Goal: Transaction & Acquisition: Book appointment/travel/reservation

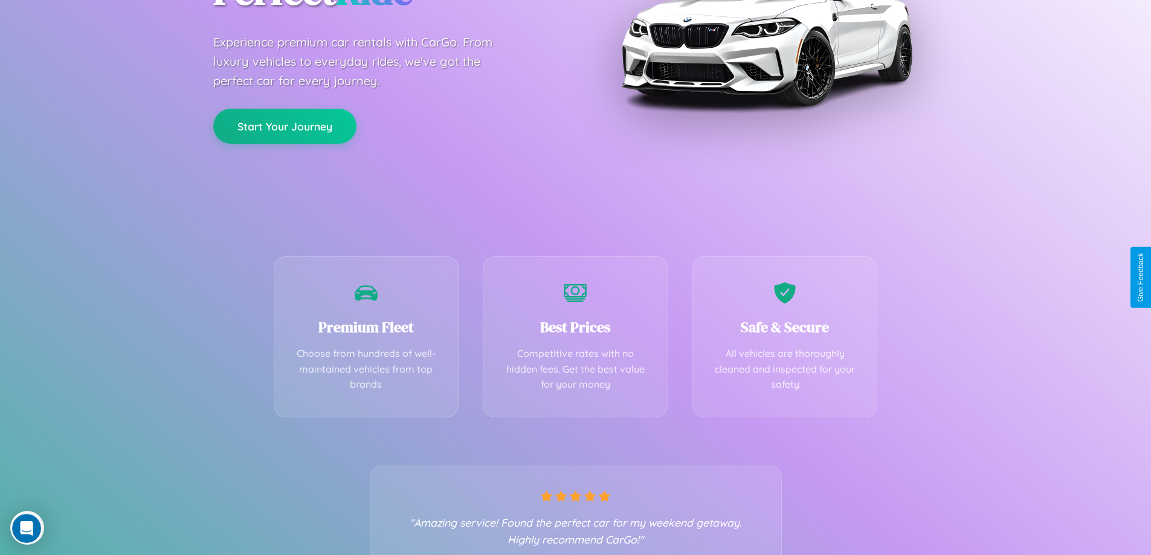
scroll to position [238, 0]
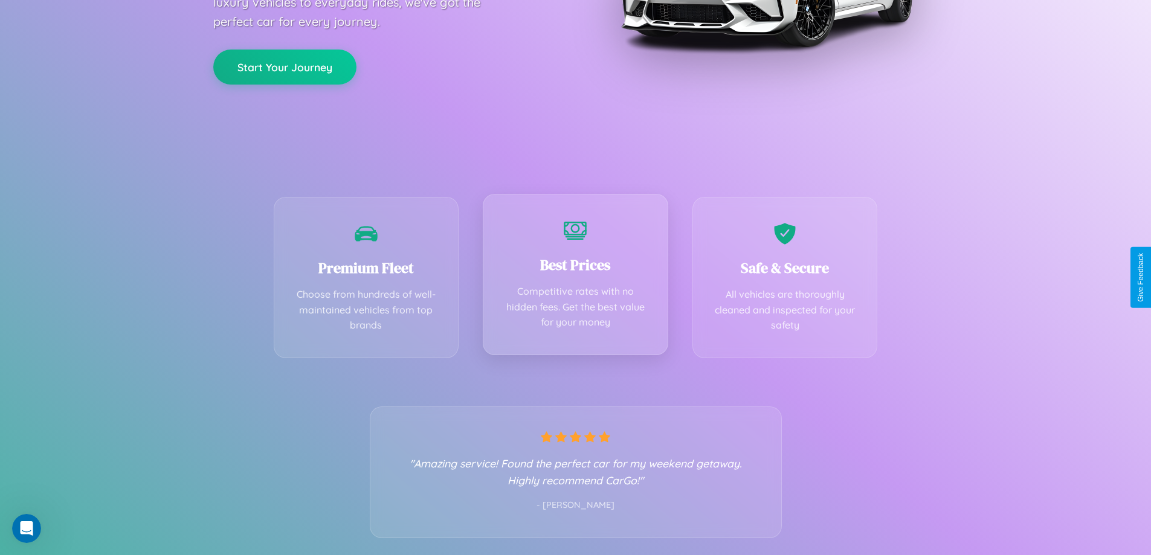
click at [575, 277] on div "Best Prices Competitive rates with no hidden fees. Get the best value for your …" at bounding box center [575, 274] width 185 height 161
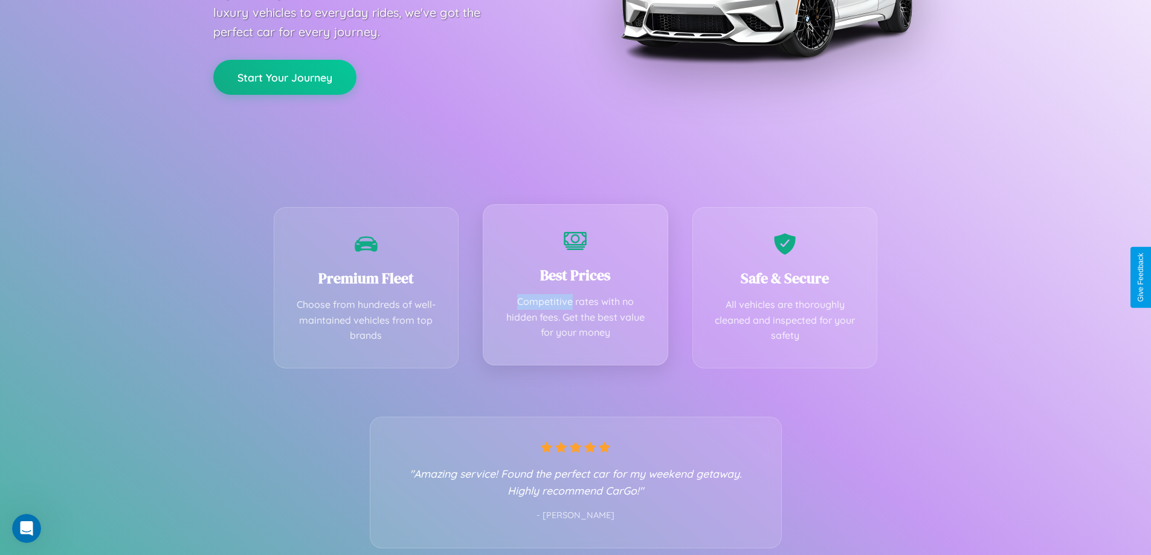
scroll to position [0, 0]
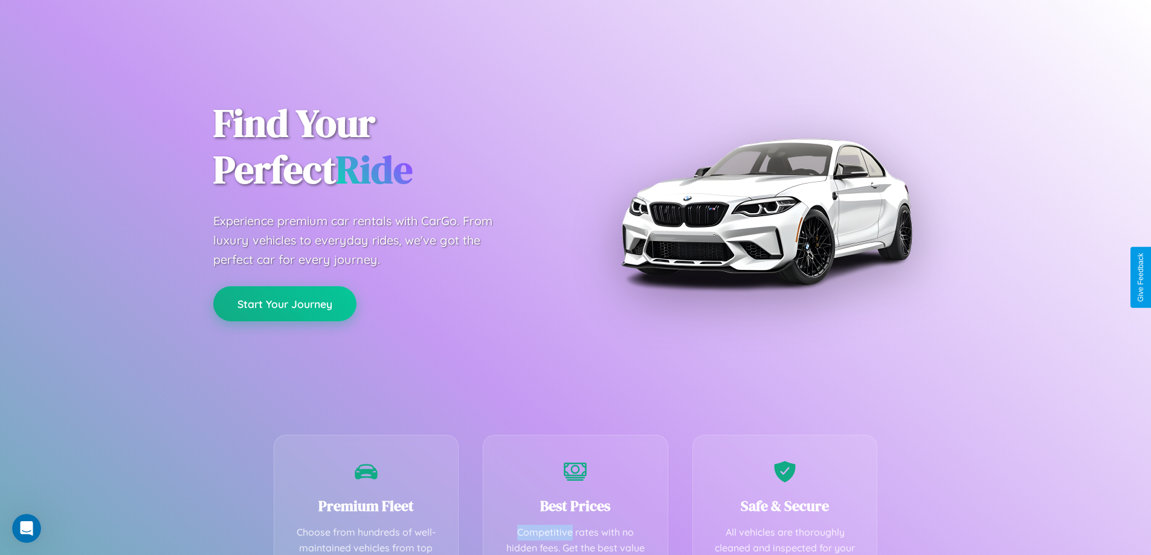
click at [285, 304] on button "Start Your Journey" at bounding box center [284, 303] width 143 height 35
click at [285, 303] on button "Start Your Journey" at bounding box center [284, 303] width 143 height 35
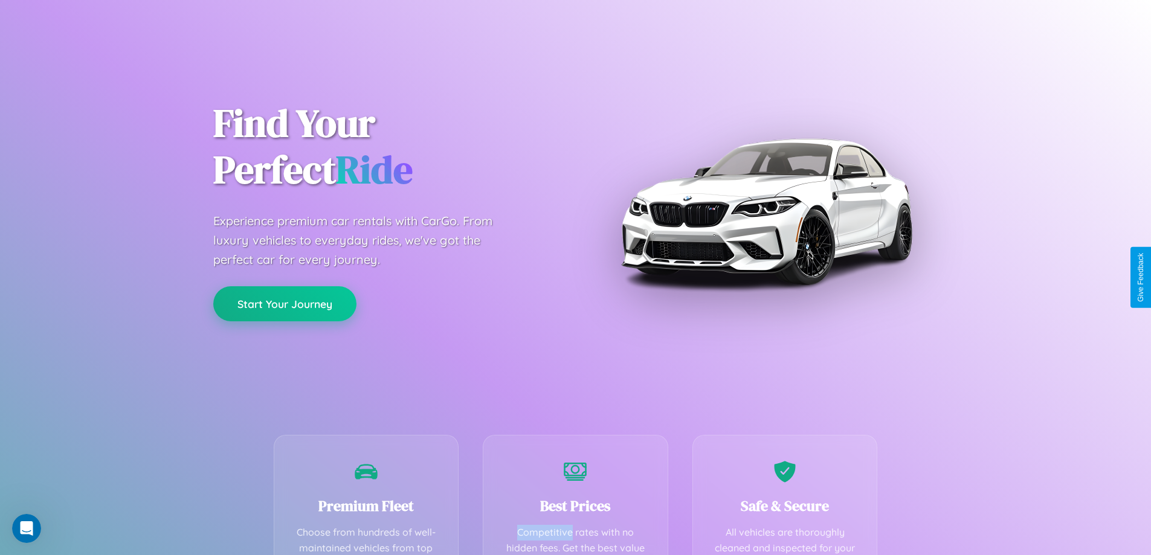
click at [285, 303] on button "Start Your Journey" at bounding box center [284, 303] width 143 height 35
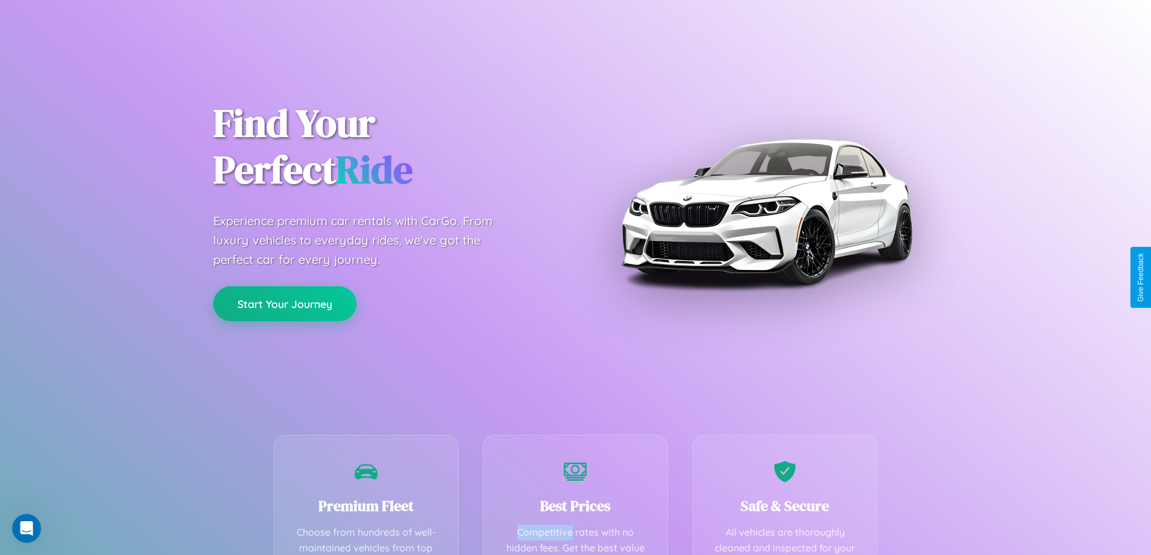
click at [285, 303] on button "Start Your Journey" at bounding box center [284, 303] width 143 height 35
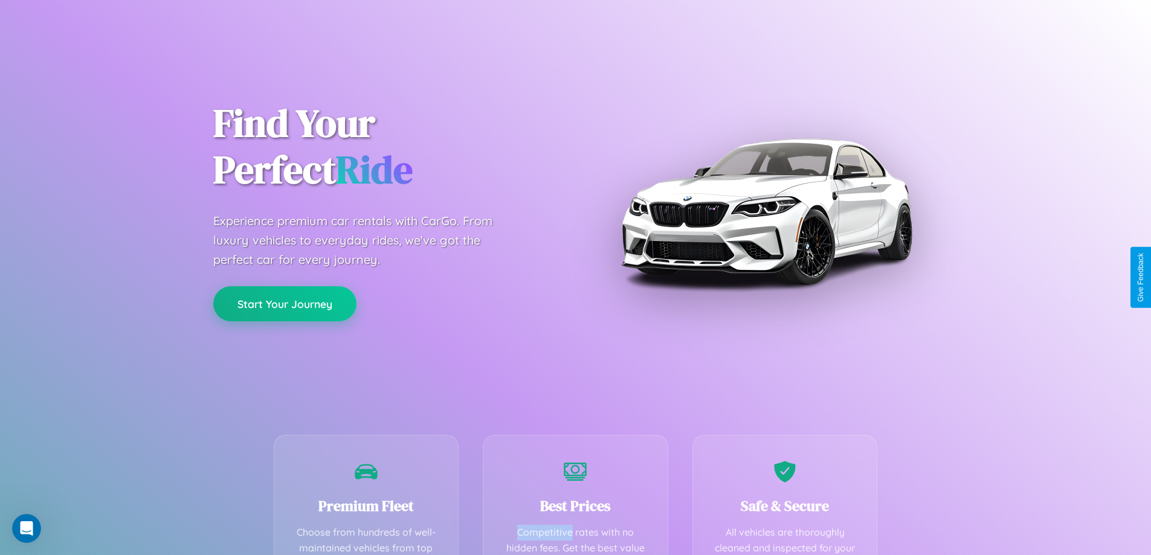
click at [285, 303] on button "Start Your Journey" at bounding box center [284, 303] width 143 height 35
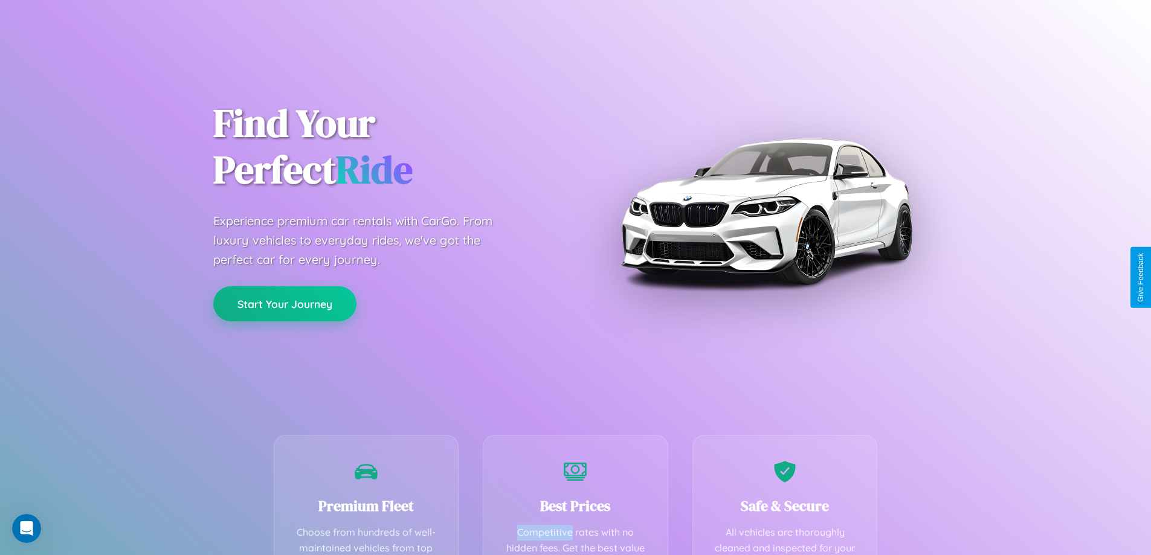
click at [285, 303] on button "Start Your Journey" at bounding box center [284, 303] width 143 height 35
